Goal: Task Accomplishment & Management: Manage account settings

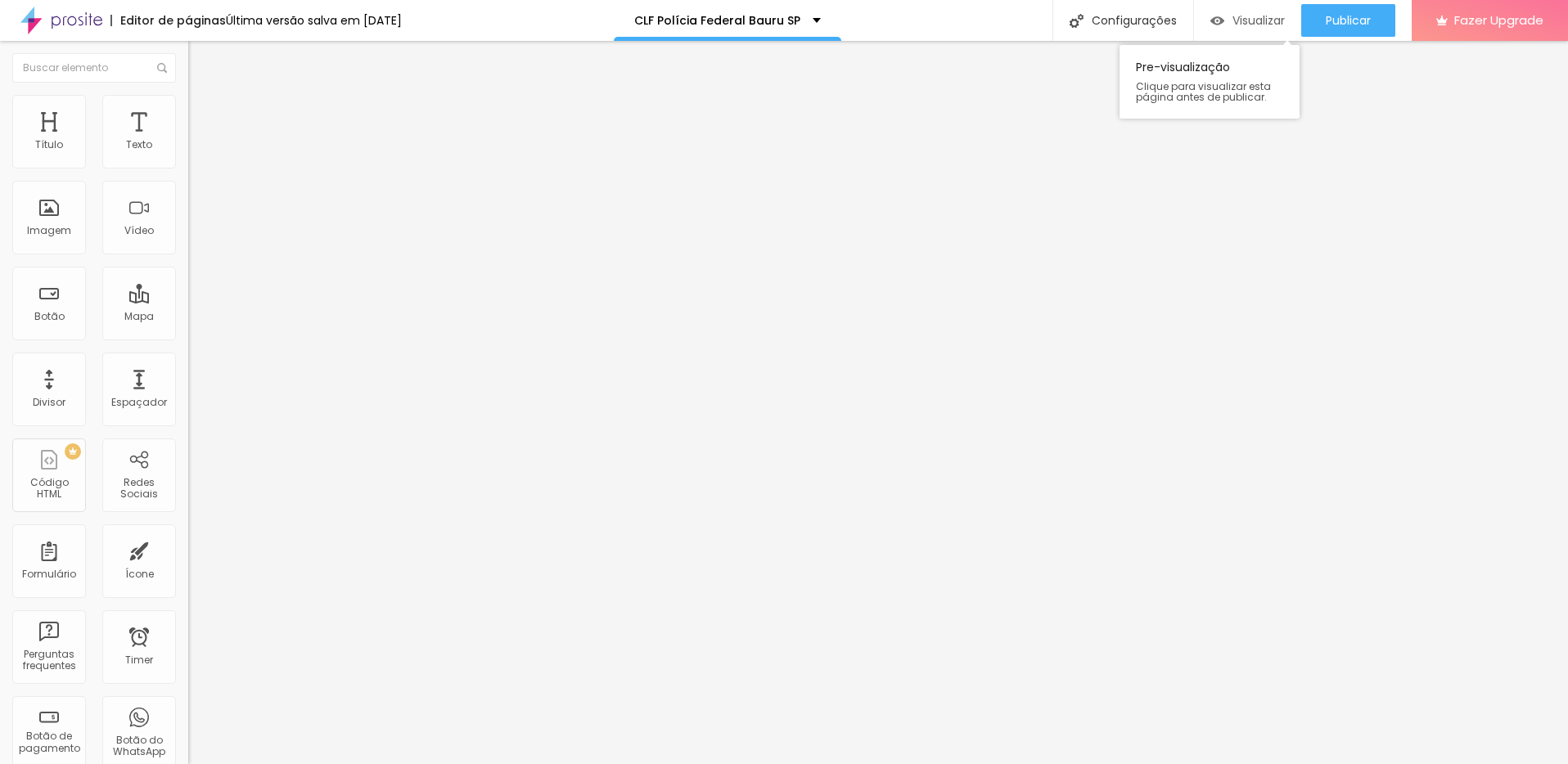
click at [1232, 19] on span "Visualizar" at bounding box center [1258, 20] width 52 height 14
click at [1153, 23] on div "Configurações" at bounding box center [1122, 20] width 141 height 41
drag, startPoint x: 814, startPoint y: 375, endPoint x: 745, endPoint y: 375, distance: 69.0
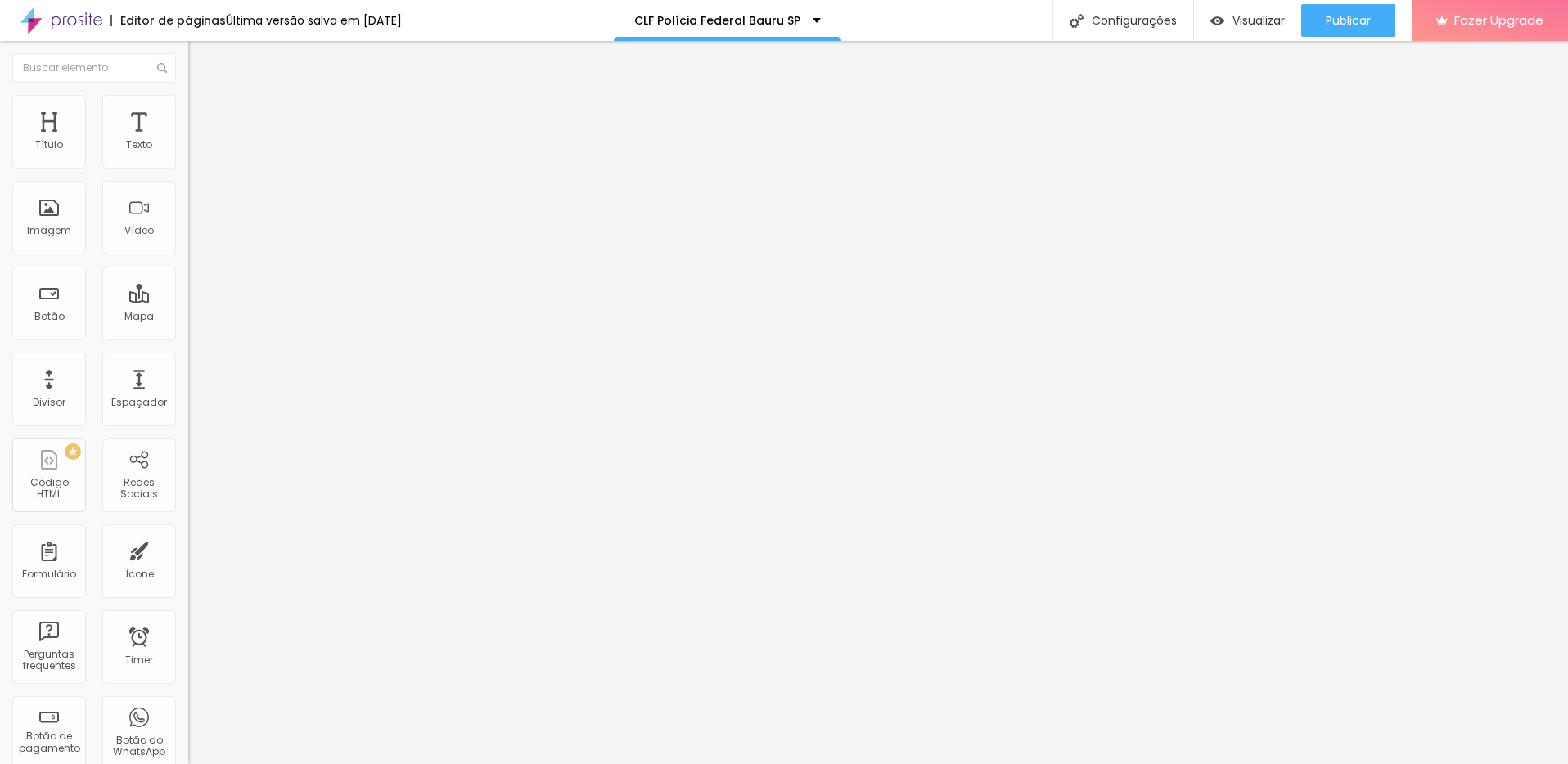
type input "CLF Polícia Federal Bauru SP | (11)96919-2847"
click at [1130, 24] on div "Configurações" at bounding box center [1122, 20] width 141 height 41
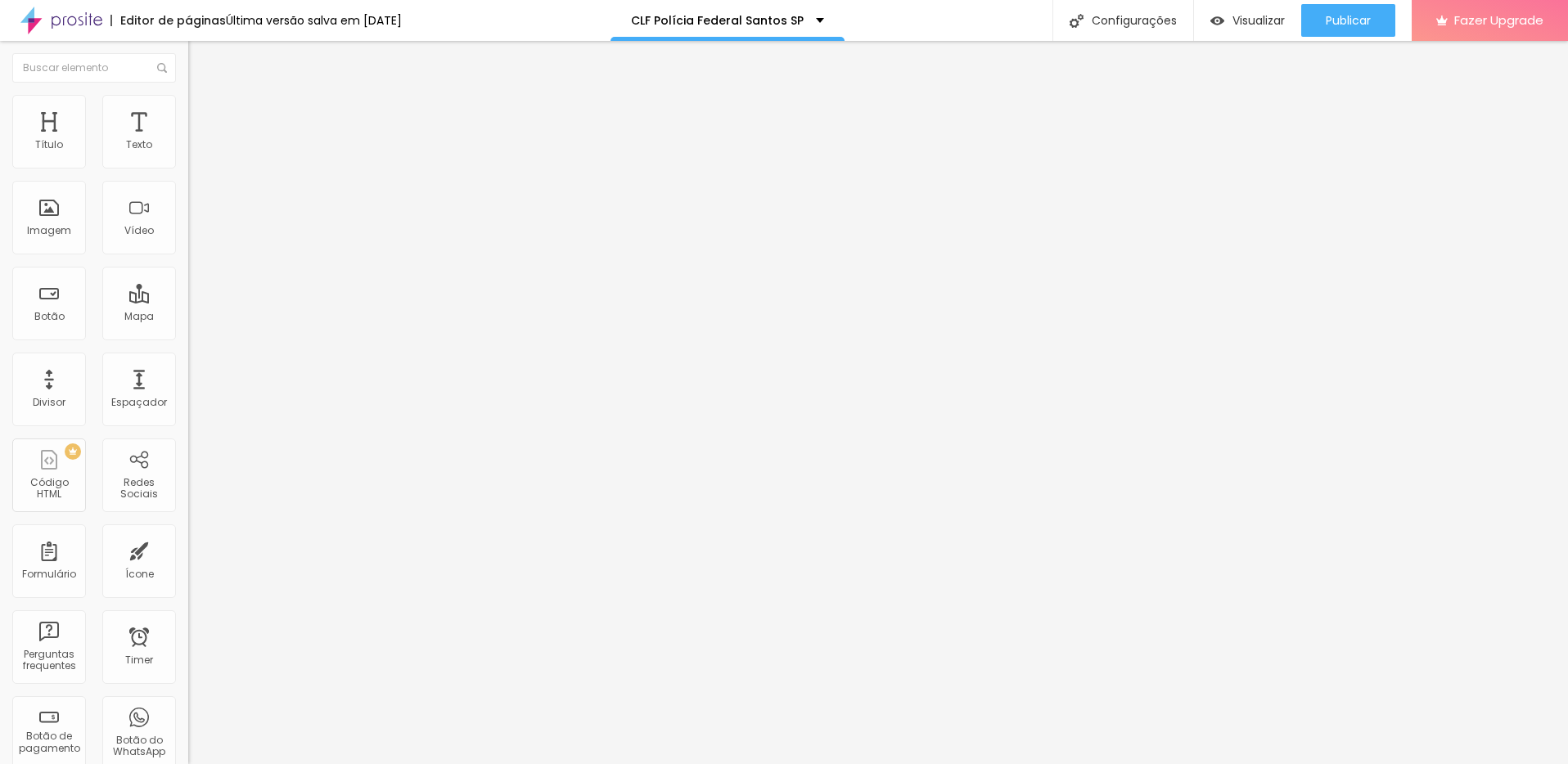
drag, startPoint x: 743, startPoint y: 372, endPoint x: 835, endPoint y: 373, distance: 92.0
type input "CLF Polícia Federal Santos SP | [PHONE_NUMBER]"
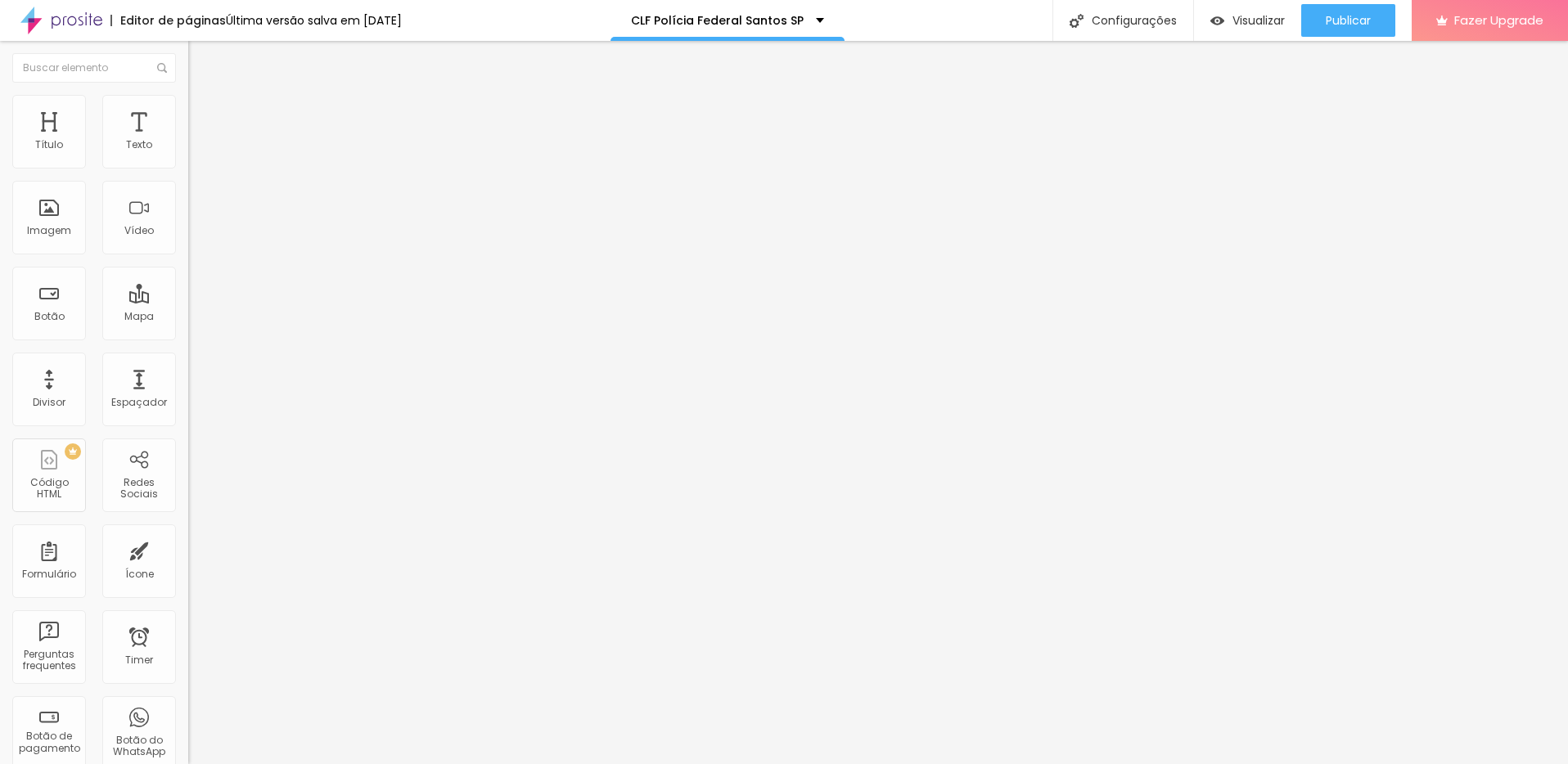
click at [1354, 23] on span "Publicar" at bounding box center [1347, 20] width 45 height 14
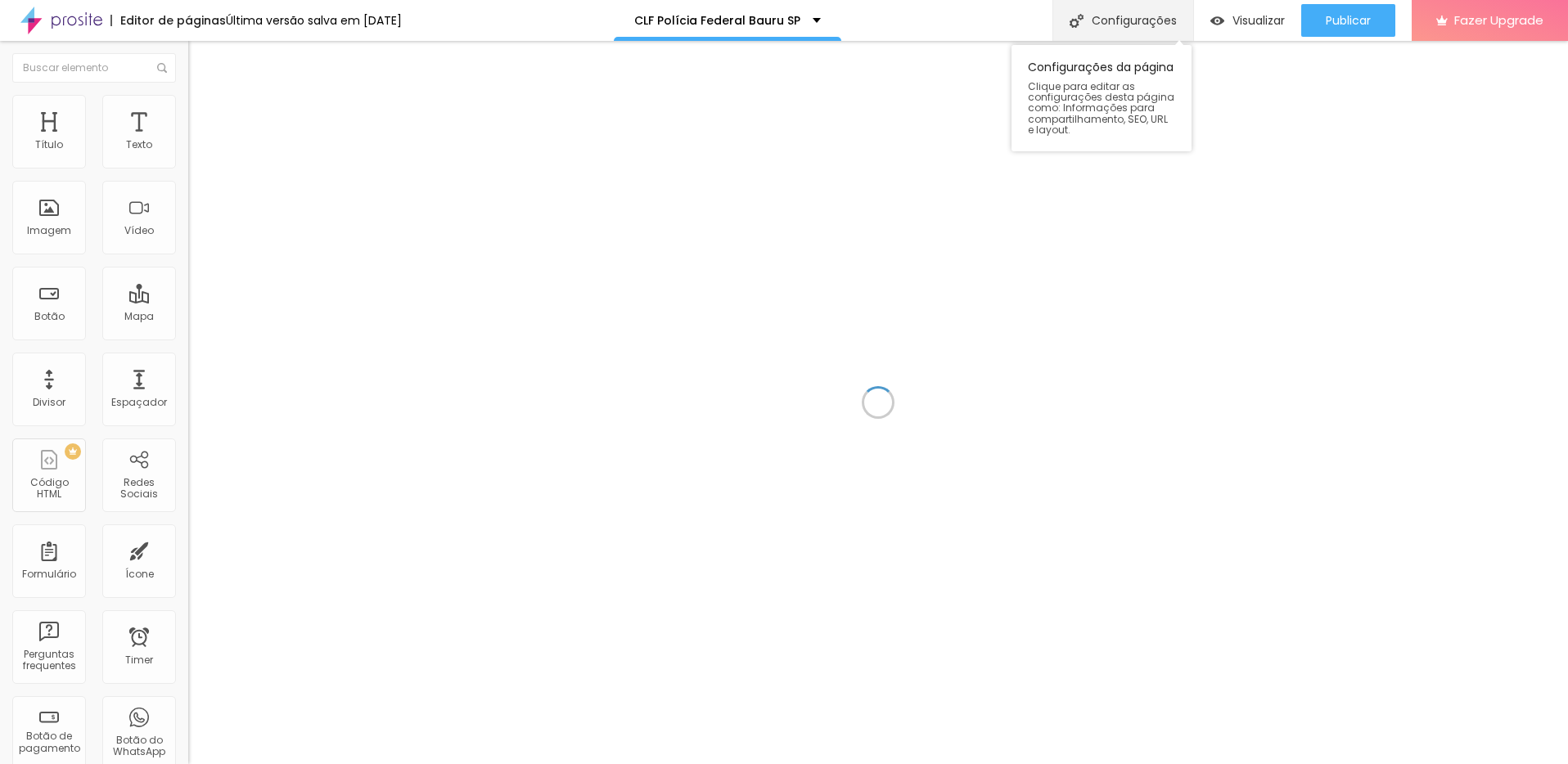
click at [1134, 24] on div "Configurações" at bounding box center [1122, 20] width 141 height 41
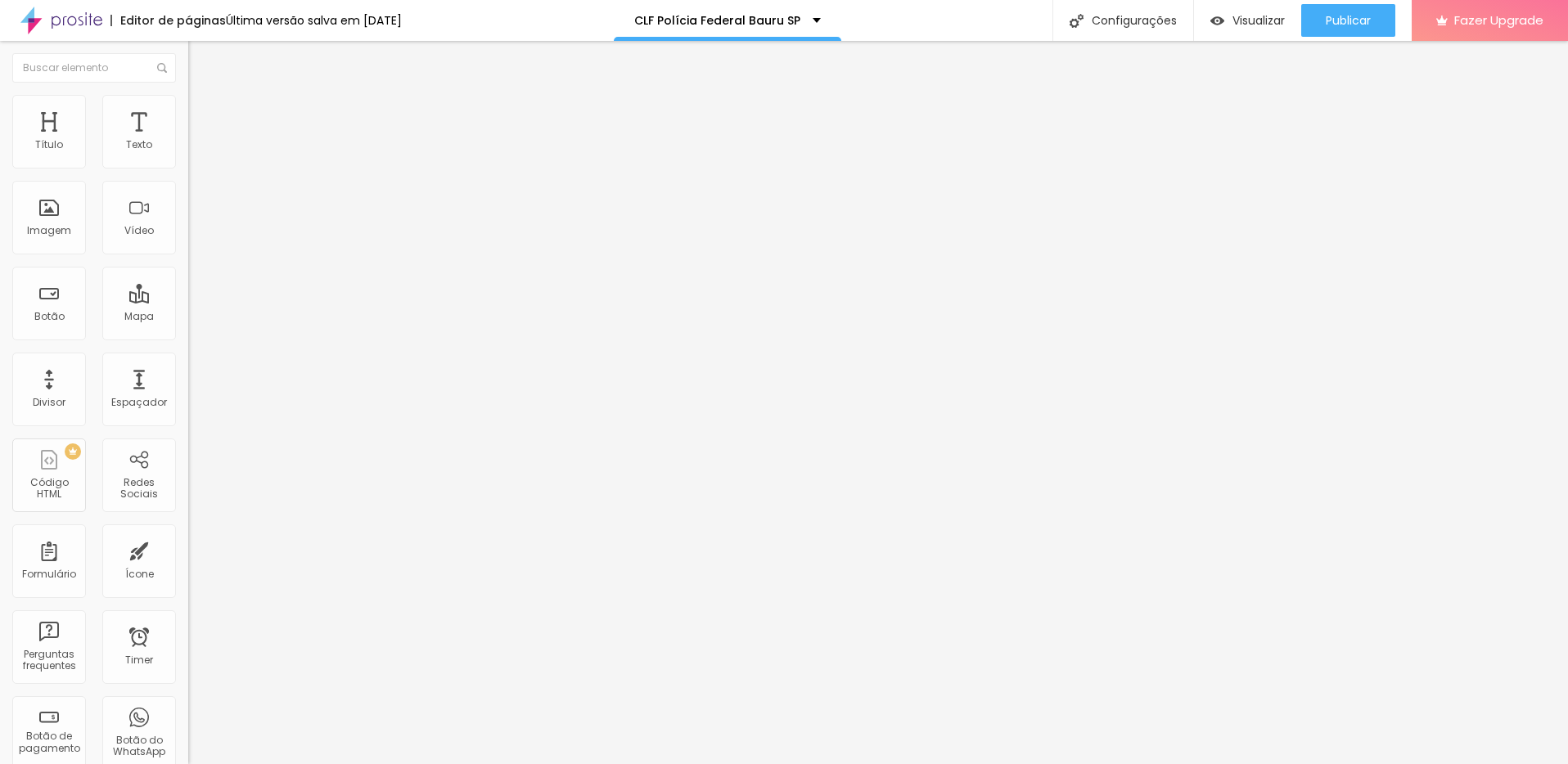
click at [1347, 25] on span "Publicar" at bounding box center [1347, 20] width 45 height 14
